Goal: Task Accomplishment & Management: Use online tool/utility

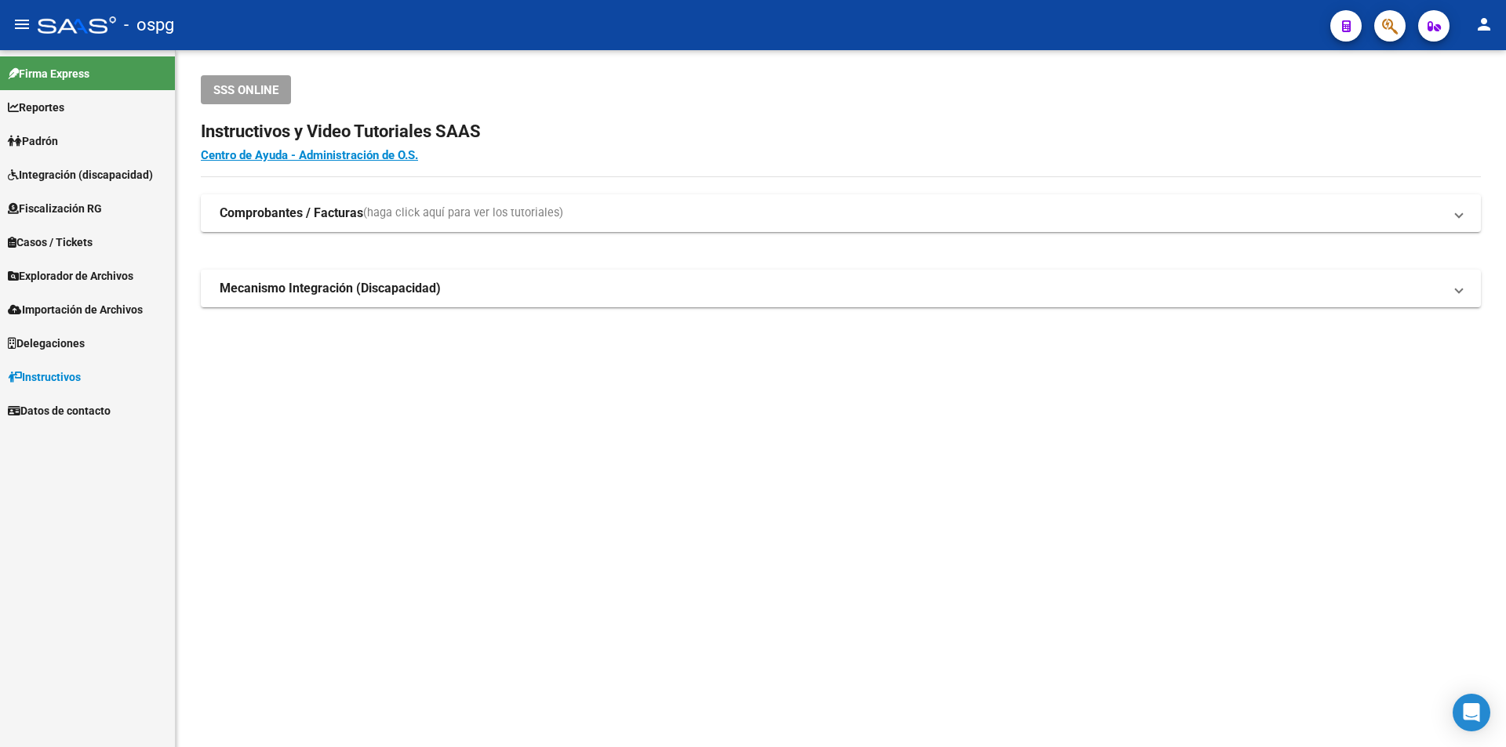
click at [54, 202] on span "Fiscalización RG" at bounding box center [55, 208] width 94 height 17
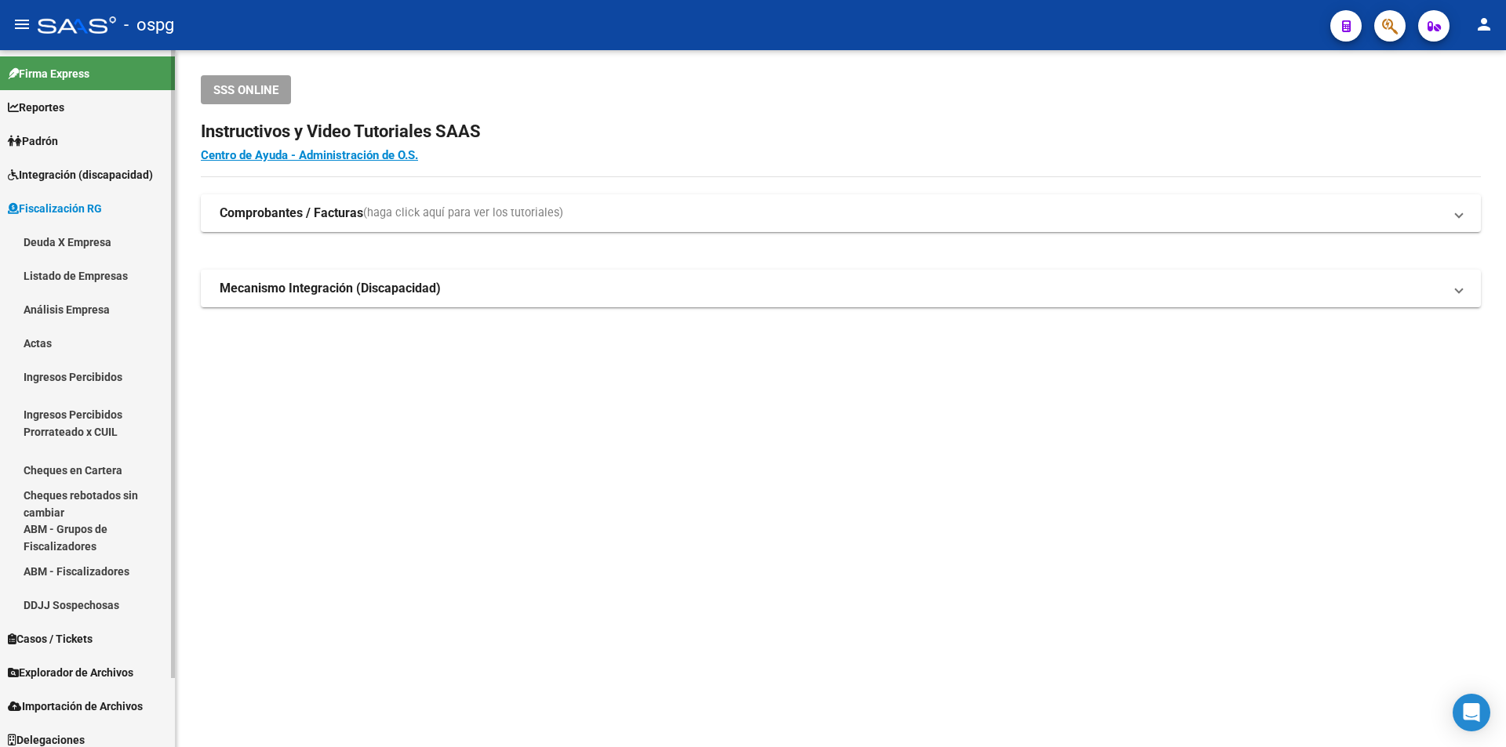
click at [96, 281] on link "Listado de Empresas" at bounding box center [87, 276] width 175 height 34
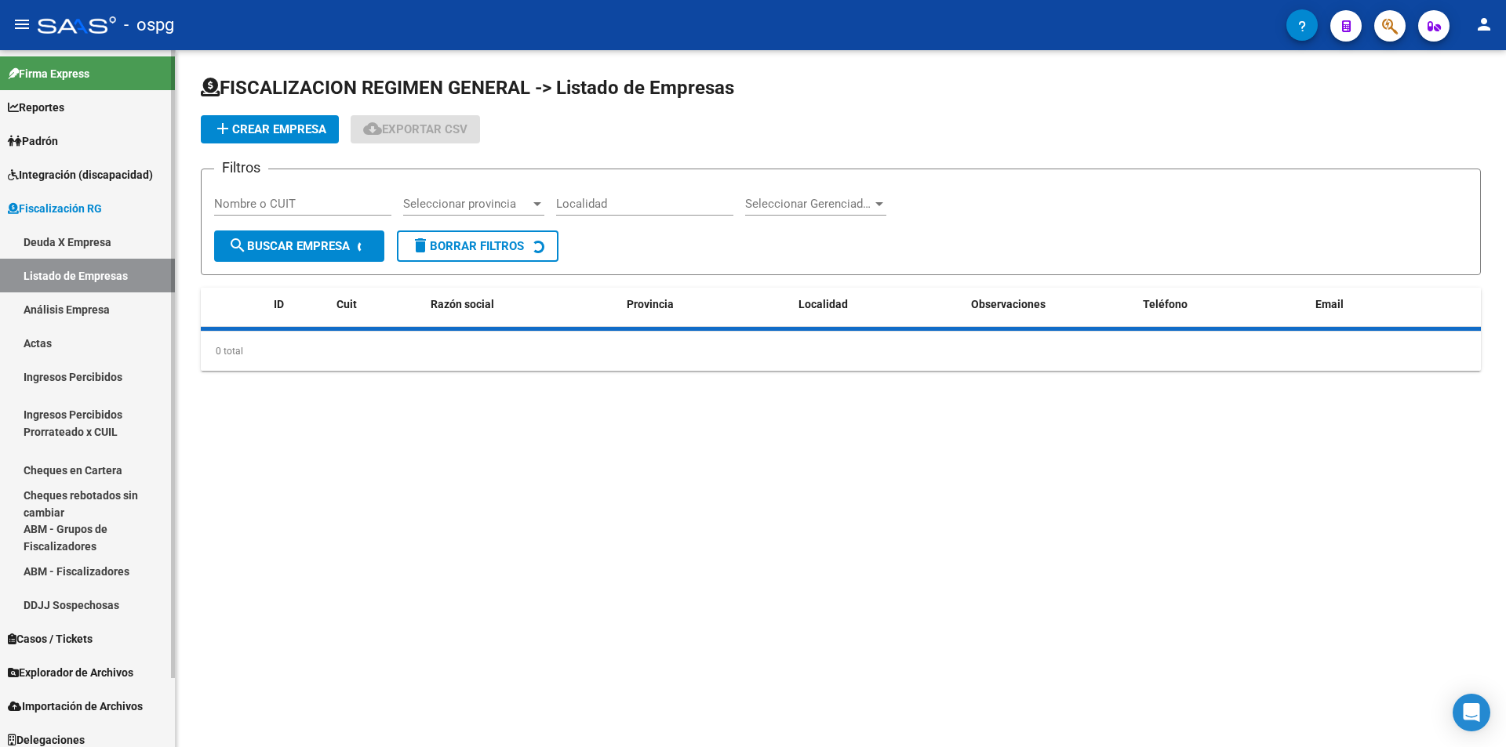
click at [83, 304] on link "Análisis Empresa" at bounding box center [87, 310] width 175 height 34
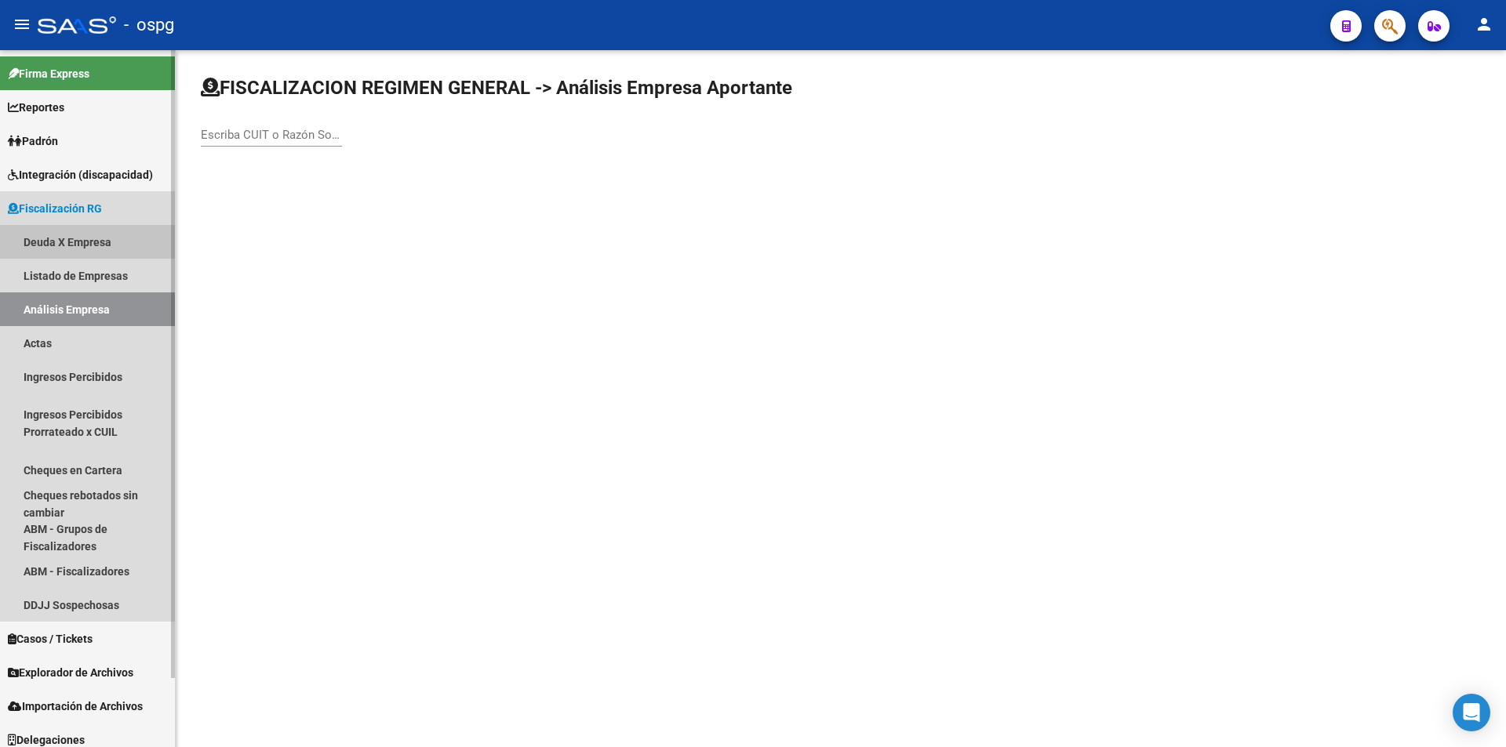
click at [83, 246] on link "Deuda X Empresa" at bounding box center [87, 242] width 175 height 34
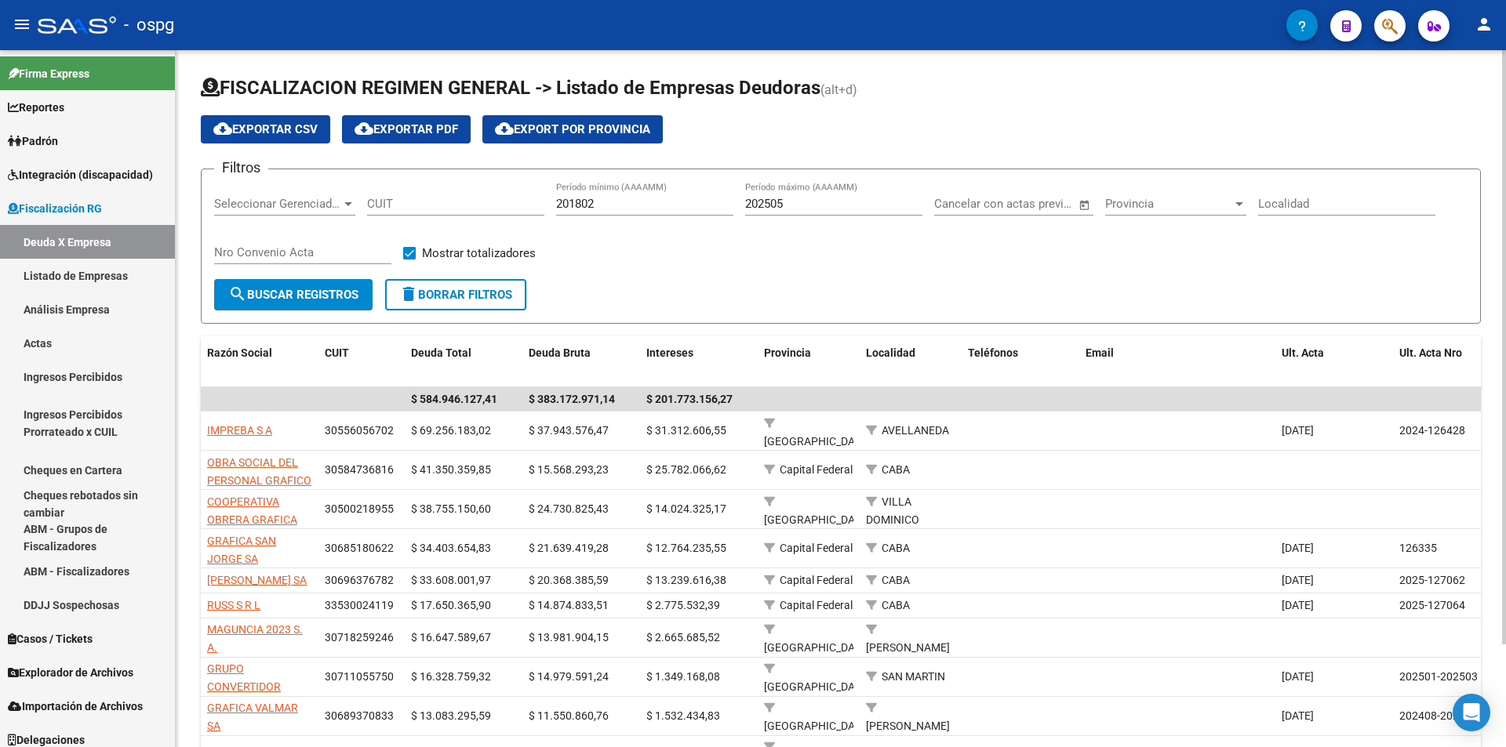
click at [799, 205] on input "202505" at bounding box center [833, 204] width 177 height 14
type input "202506"
click at [813, 262] on div "Filtros Seleccionar Gerenciador Seleccionar Gerenciador CUIT 201802 Período mín…" at bounding box center [840, 230] width 1253 height 97
click at [272, 122] on span "cloud_download Exportar CSV" at bounding box center [265, 129] width 104 height 14
